Goal: Task Accomplishment & Management: Complete application form

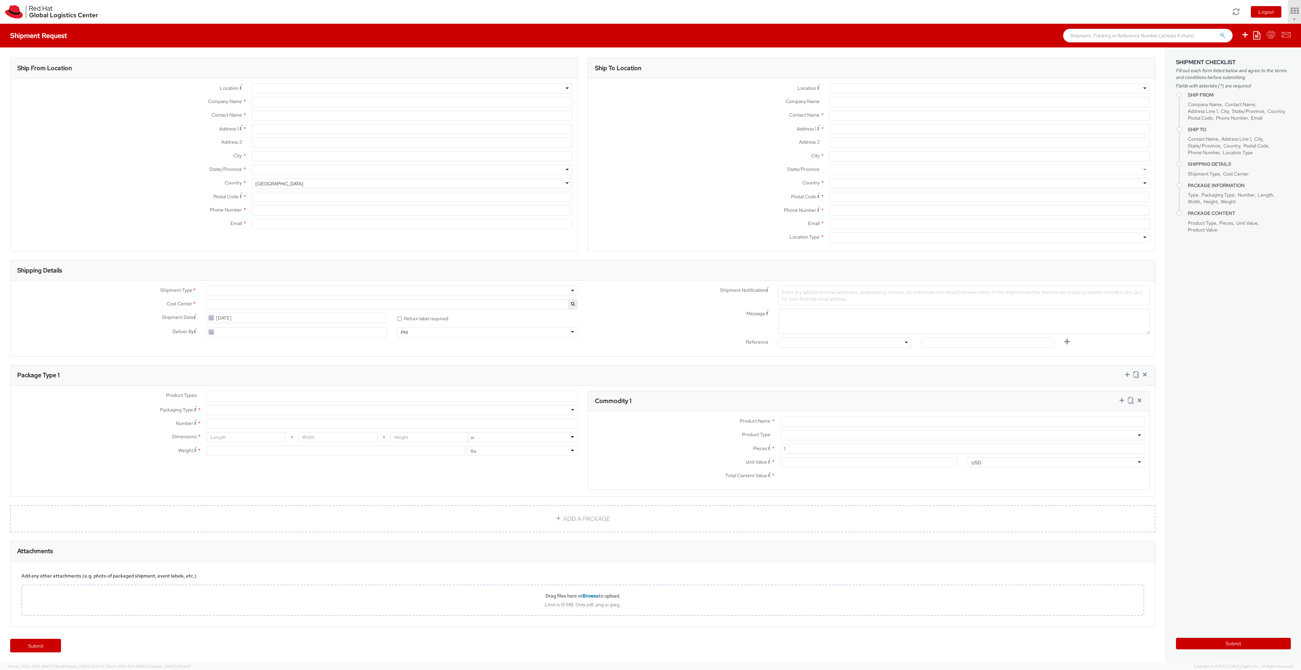
select select "160"
select select
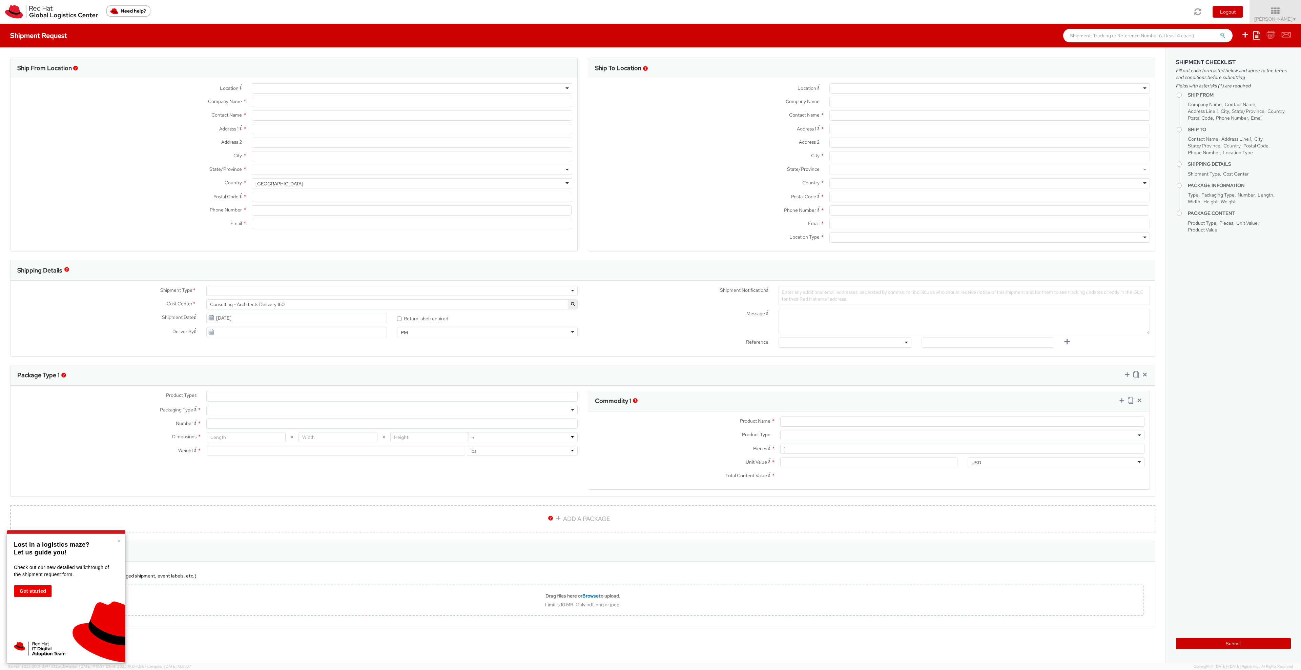
type input "Red Hat"
type input "James Poole"
type input "jpoole@redhat.com"
click at [295, 134] on input "Address 1 *" at bounding box center [412, 129] width 321 height 10
type input "76 Stanwick Drive"
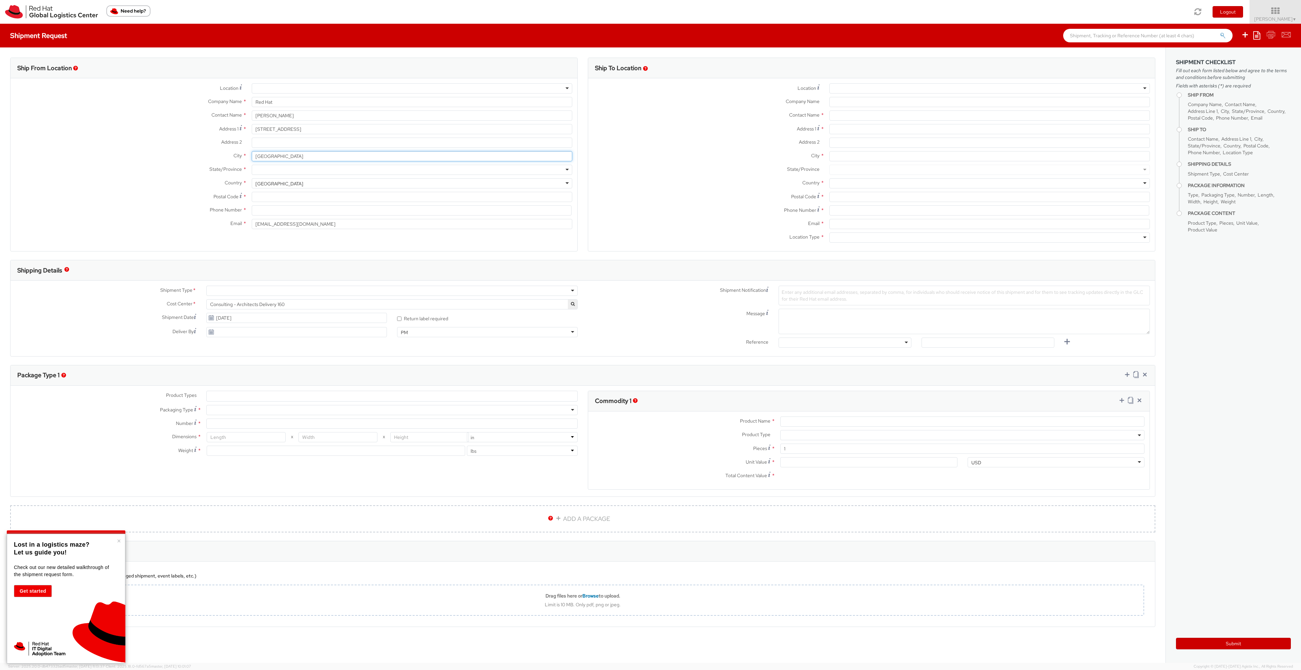
type input "Cheltenham"
type input "l"
type input "G"
click at [212, 187] on div "Country * United States United States Afghanistan Albania Algeria American Samo…" at bounding box center [294, 183] width 567 height 10
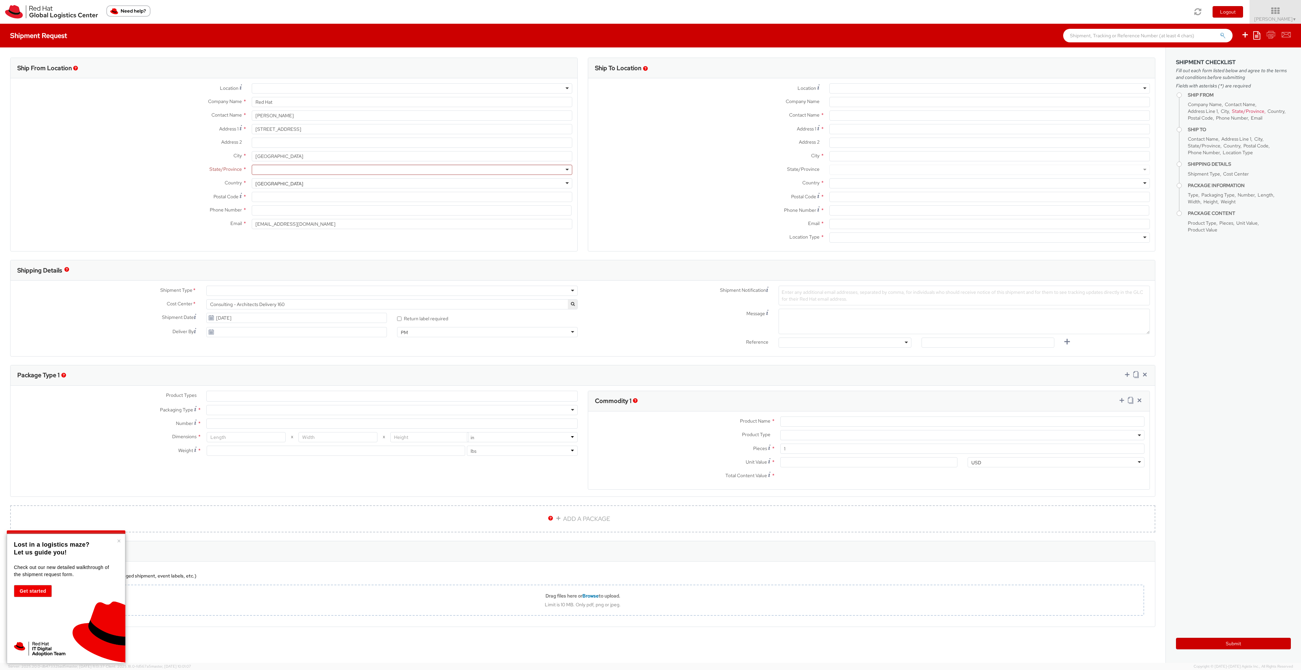
scroll to position [1708, 0]
click at [293, 180] on div "United States" at bounding box center [412, 183] width 321 height 10
select select "CM"
select select "KGS"
click at [294, 165] on div at bounding box center [412, 170] width 321 height 10
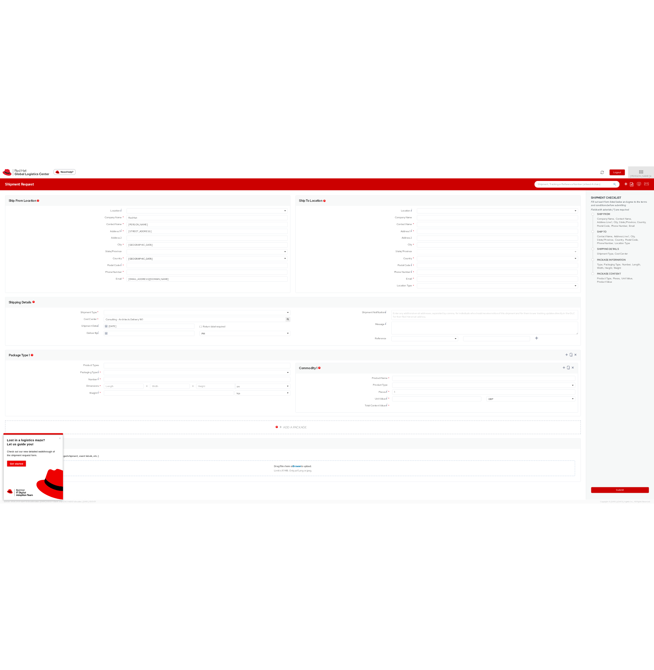
scroll to position [0, 0]
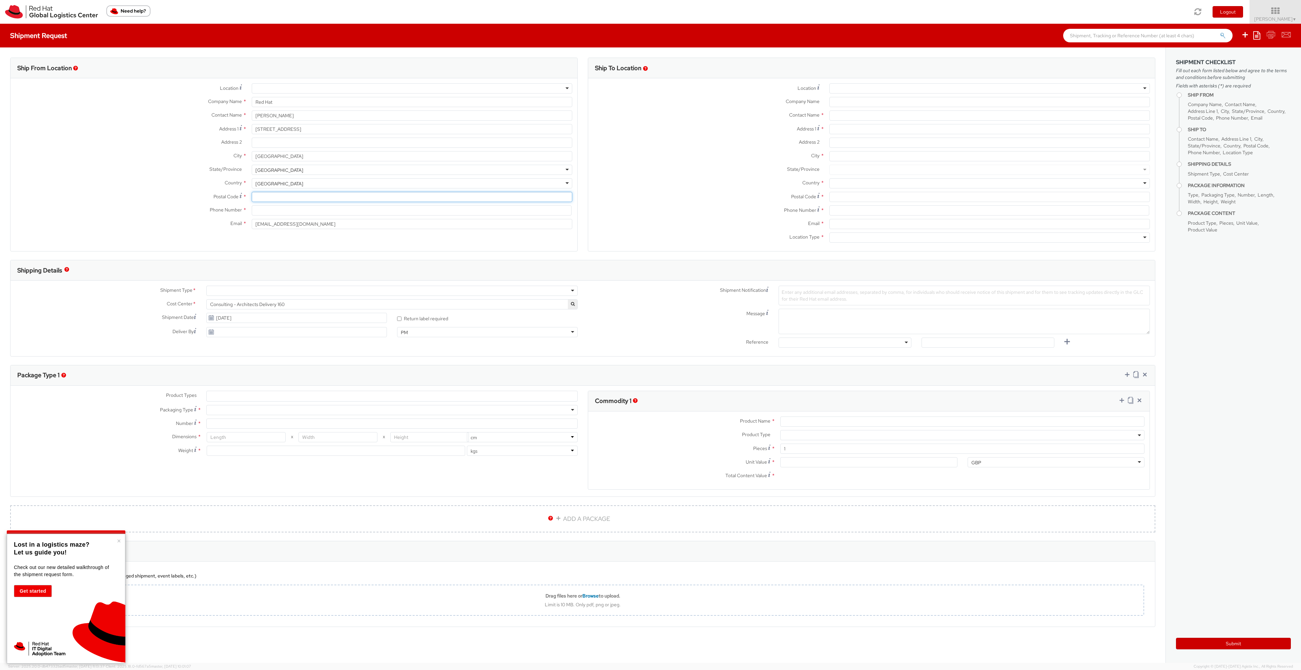
click at [285, 201] on input "Postal Code *" at bounding box center [412, 197] width 321 height 10
type input "GL51 9LH"
type input "07585206193"
click at [284, 296] on div at bounding box center [391, 291] width 371 height 10
click at [853, 89] on div at bounding box center [990, 88] width 321 height 10
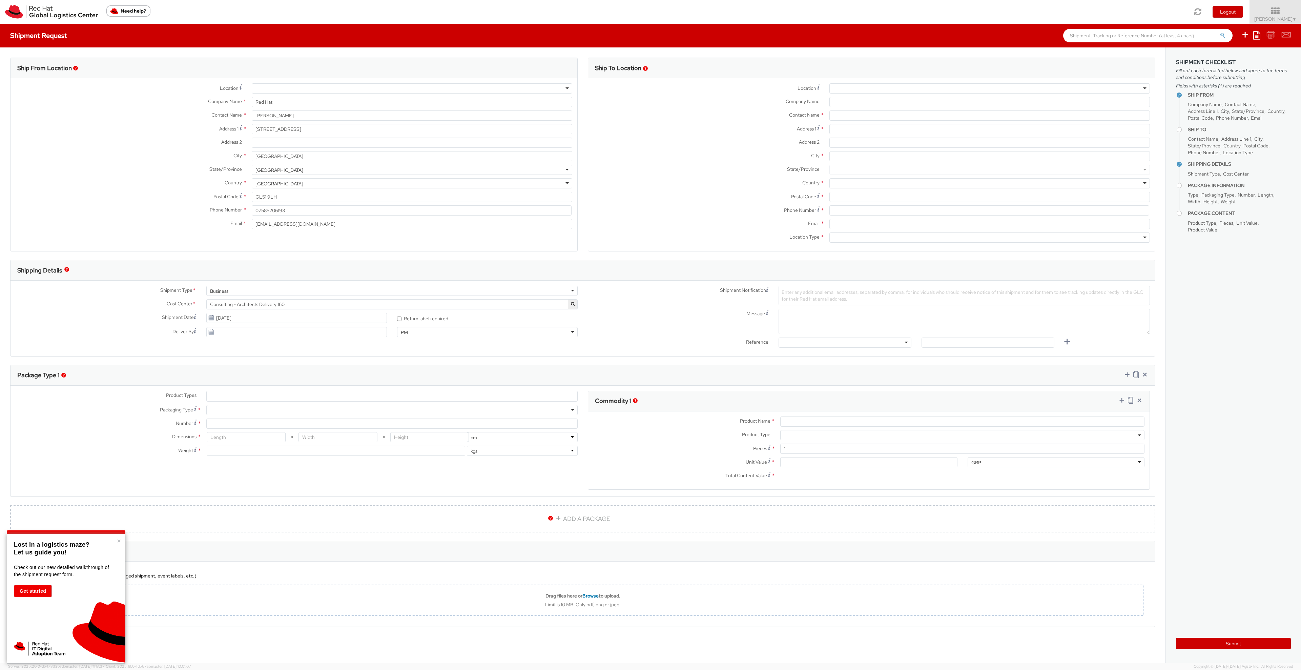
click at [733, 114] on label "Contact Name *" at bounding box center [706, 114] width 236 height 9
click at [428, 89] on div at bounding box center [412, 88] width 321 height 10
click at [122, 93] on div "Location * RH - Amsterdam - MSO RH - Amsterdam Data Center RH - Ashburn Data Ce…" at bounding box center [294, 88] width 567 height 10
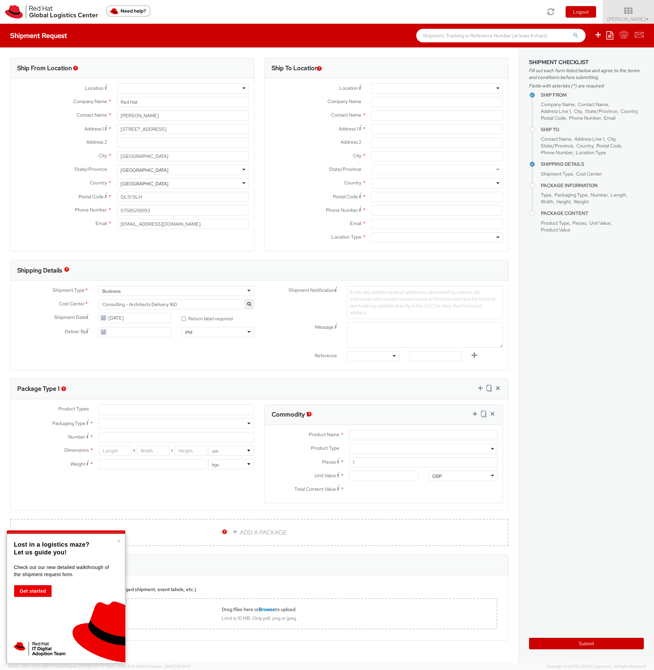
click at [426, 109] on div "Company Name *" at bounding box center [387, 104] width 244 height 14
click at [420, 115] on input "text" at bounding box center [437, 115] width 132 height 10
click at [442, 120] on input "text" at bounding box center [437, 115] width 132 height 10
paste input "Daniel Blinco"
type input "Daniel Blinco"
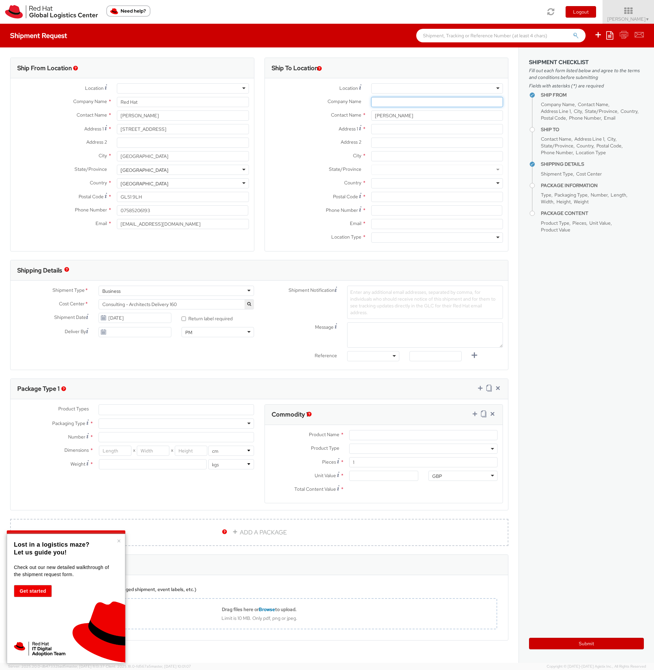
click at [400, 100] on input "Company Name *" at bounding box center [437, 102] width 132 height 10
type input "AGS"
click at [410, 129] on input "Address 1 *" at bounding box center [437, 129] width 132 height 10
click at [378, 129] on input "Address 1 For cross streets use street names with '&' or 'and' in between. For …" at bounding box center [437, 129] width 132 height 10
paste input "ICT Centre, Block 2"
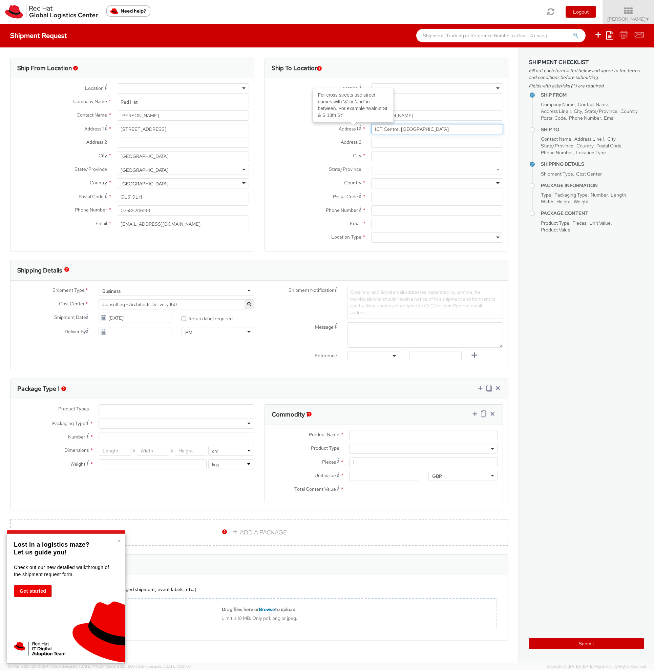
type input "ICT Centre, Block 2"
click at [397, 142] on input "Address 2 *" at bounding box center [437, 143] width 132 height 10
click at [392, 143] on input "Address 2 *" at bounding box center [437, 143] width 132 height 10
paste input "28 Phoenix House"
click at [359, 128] on use at bounding box center [360, 127] width 2 height 5
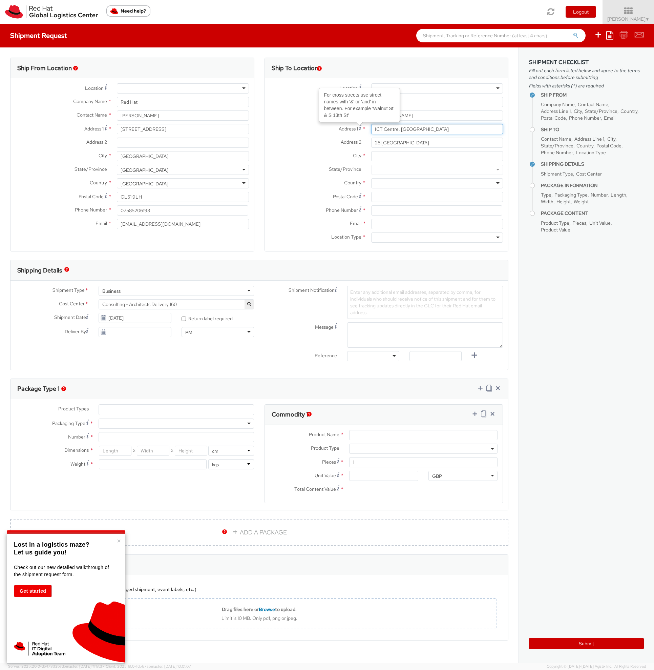
click at [371, 128] on input "ICT Centre, Block 2" at bounding box center [437, 129] width 132 height 10
click at [420, 127] on input "ICT Centre, Block 2" at bounding box center [437, 129] width 132 height 10
click at [433, 143] on input "28 Phoenix House" at bounding box center [437, 143] width 132 height 10
paste input "Conyngham Road"
type input "28 Phoenix House, Conyngham Road"
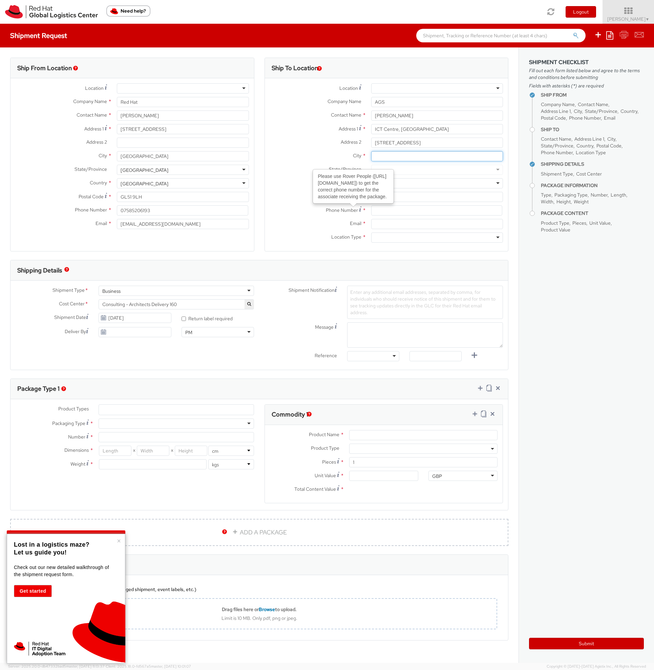
click at [400, 154] on input "City *" at bounding box center [437, 156] width 132 height 10
paste input "DUBLIN 8"
type input "DUBLIN 8"
click at [406, 171] on div at bounding box center [437, 170] width 132 height 10
click at [404, 167] on div at bounding box center [437, 170] width 132 height 10
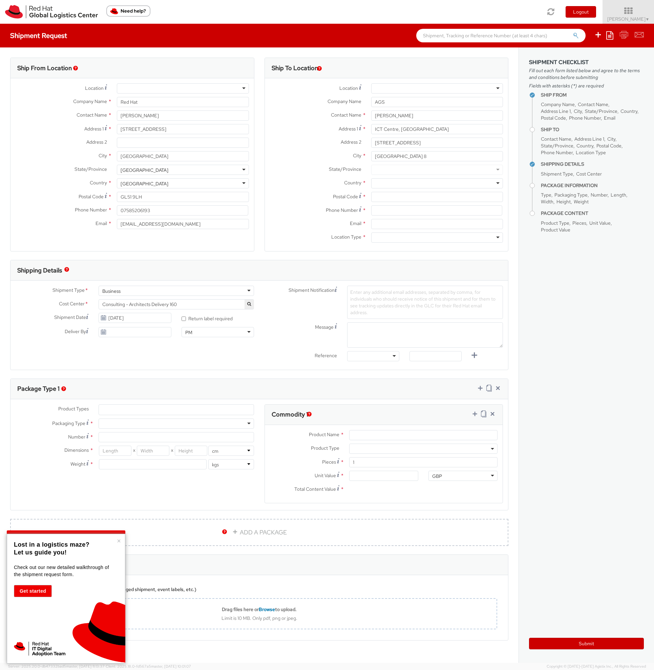
click at [501, 161] on div "City * DUBLIN 8" at bounding box center [387, 158] width 244 height 14
click at [494, 170] on div at bounding box center [437, 170] width 132 height 10
click at [486, 180] on div at bounding box center [437, 183] width 132 height 10
click at [494, 183] on div at bounding box center [437, 183] width 132 height 10
click at [485, 185] on div at bounding box center [437, 183] width 132 height 10
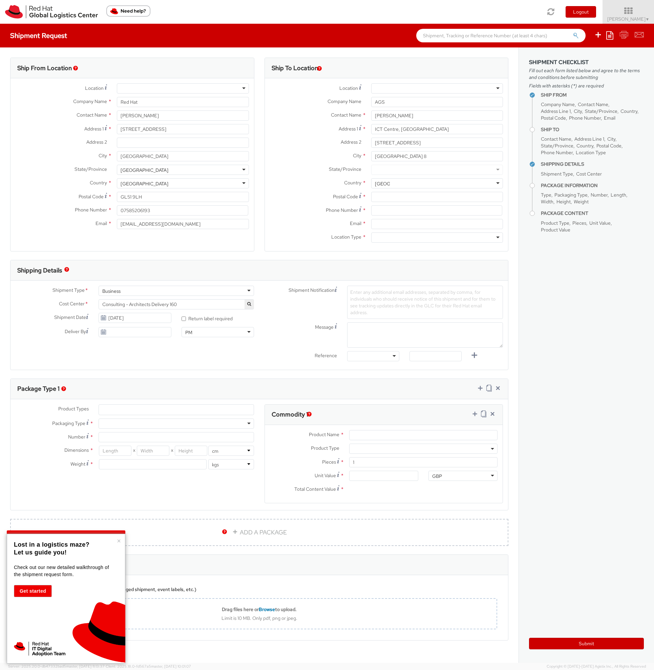
click at [485, 185] on div at bounding box center [437, 183] width 132 height 10
type input "D"
type input "U"
type input "Irelan"
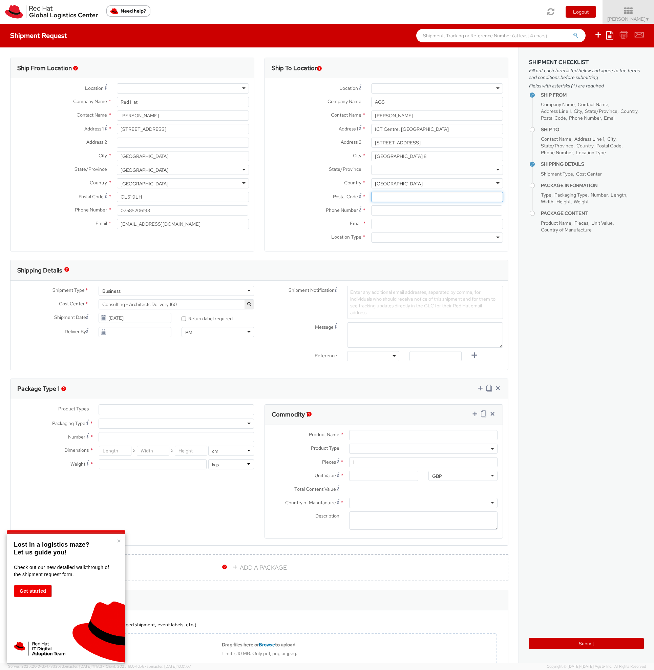
click at [388, 194] on input "Postal Code *" at bounding box center [437, 197] width 132 height 10
click at [420, 196] on input "Postal Code *" at bounding box center [437, 197] width 132 height 10
paste input "D08 T3CK"
type input "D08 T3CK"
click at [407, 204] on div "Postal Code * D08 T3CK" at bounding box center [387, 199] width 244 height 14
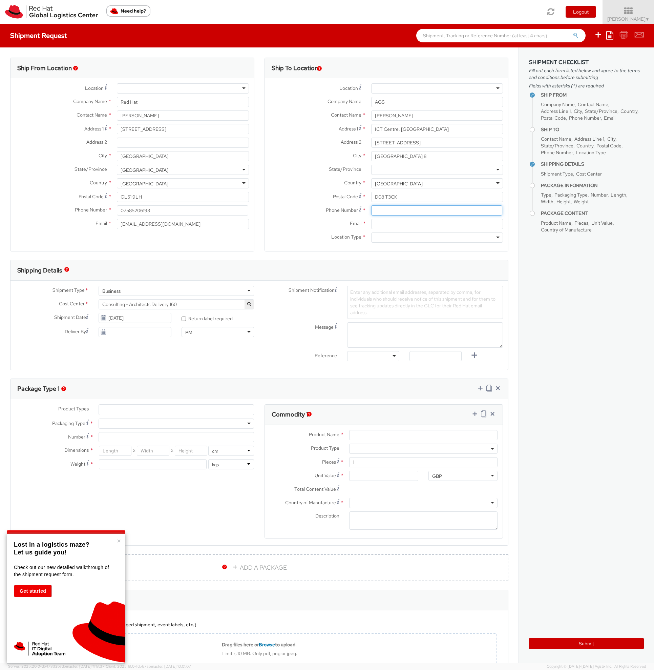
click at [406, 208] on input at bounding box center [436, 210] width 131 height 10
click at [417, 211] on input at bounding box center [436, 210] width 131 height 10
paste input "087 283 2419"
type input "087 283 2419"
click at [408, 230] on div "Email *" at bounding box center [387, 226] width 244 height 14
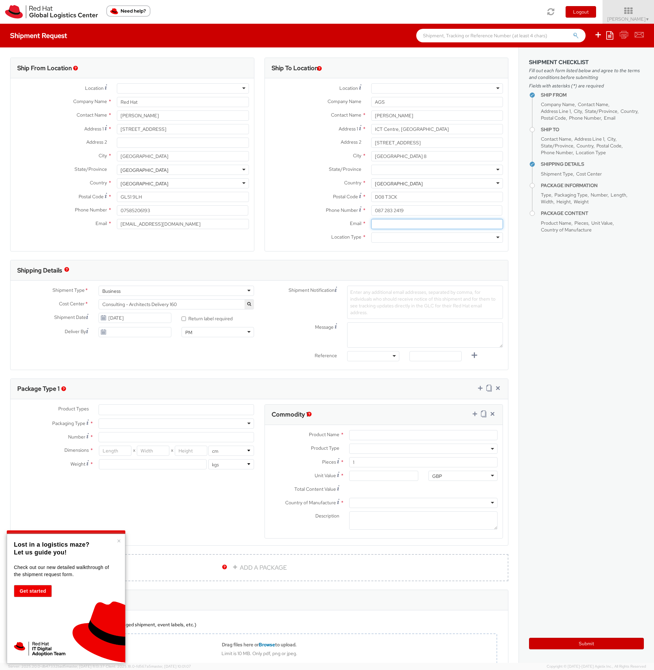
click at [414, 226] on input "Email *" at bounding box center [437, 224] width 132 height 10
click at [399, 231] on div "Email *" at bounding box center [387, 226] width 244 height 14
click at [401, 238] on div at bounding box center [437, 237] width 132 height 10
click at [410, 226] on input "Email *" at bounding box center [437, 224] width 132 height 10
click at [440, 228] on input "Email *" at bounding box center [437, 224] width 132 height 10
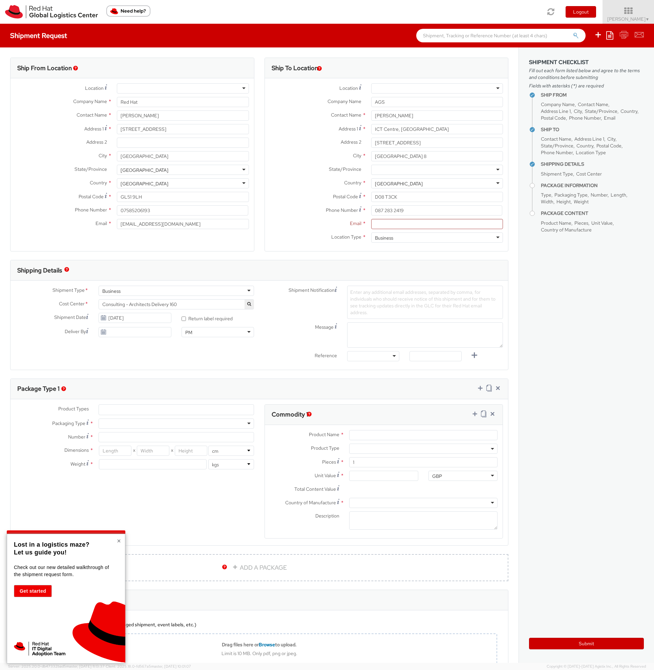
click at [121, 541] on button "×" at bounding box center [119, 540] width 4 height 7
